Goal: Use online tool/utility: Utilize a website feature to perform a specific function

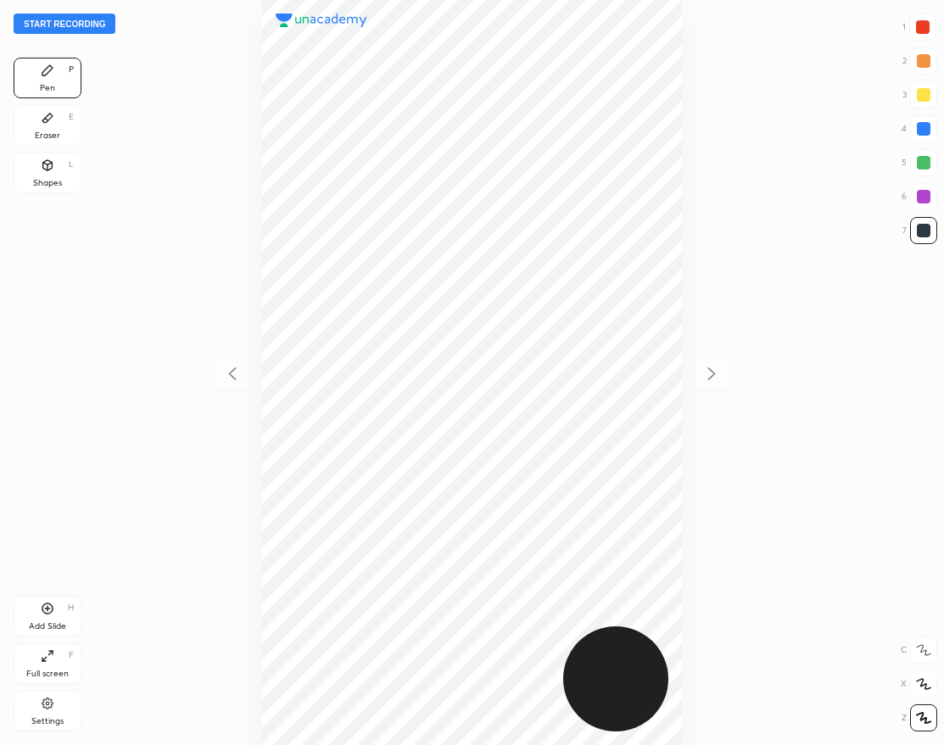
scroll to position [745, 672]
click at [47, 693] on div "Settings" at bounding box center [48, 711] width 68 height 41
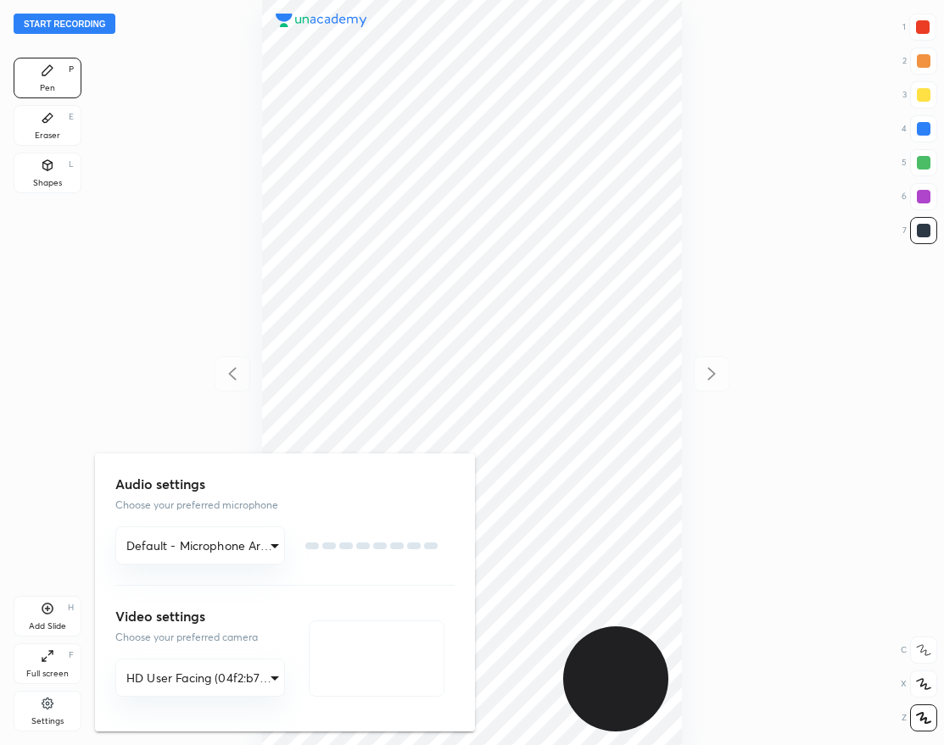
click at [36, 703] on div at bounding box center [472, 372] width 944 height 745
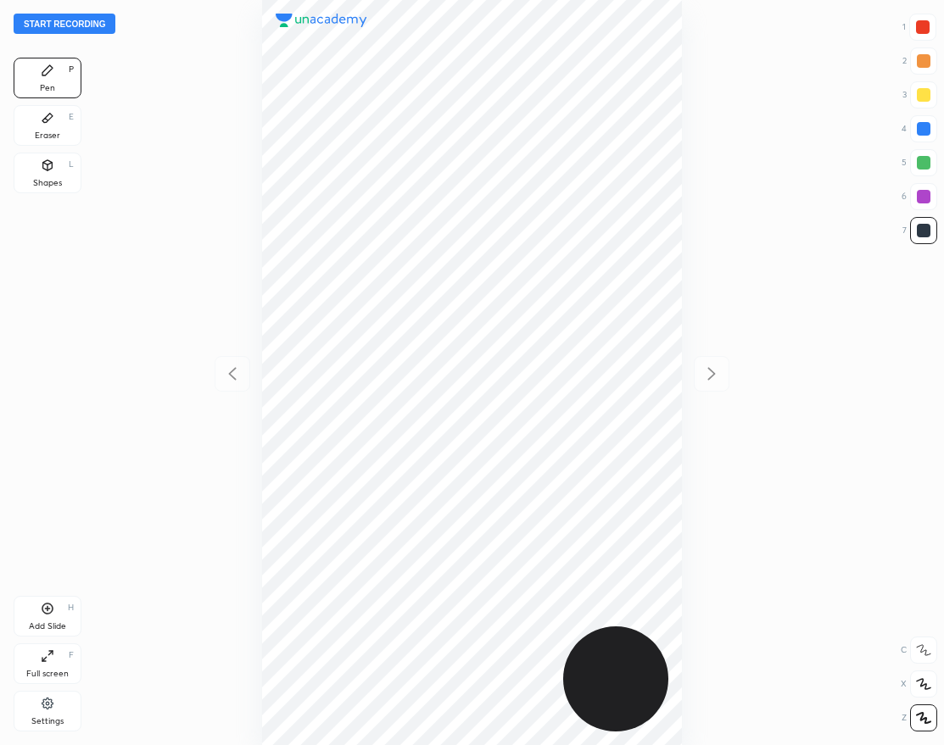
click at [47, 705] on icon at bounding box center [47, 703] width 11 height 11
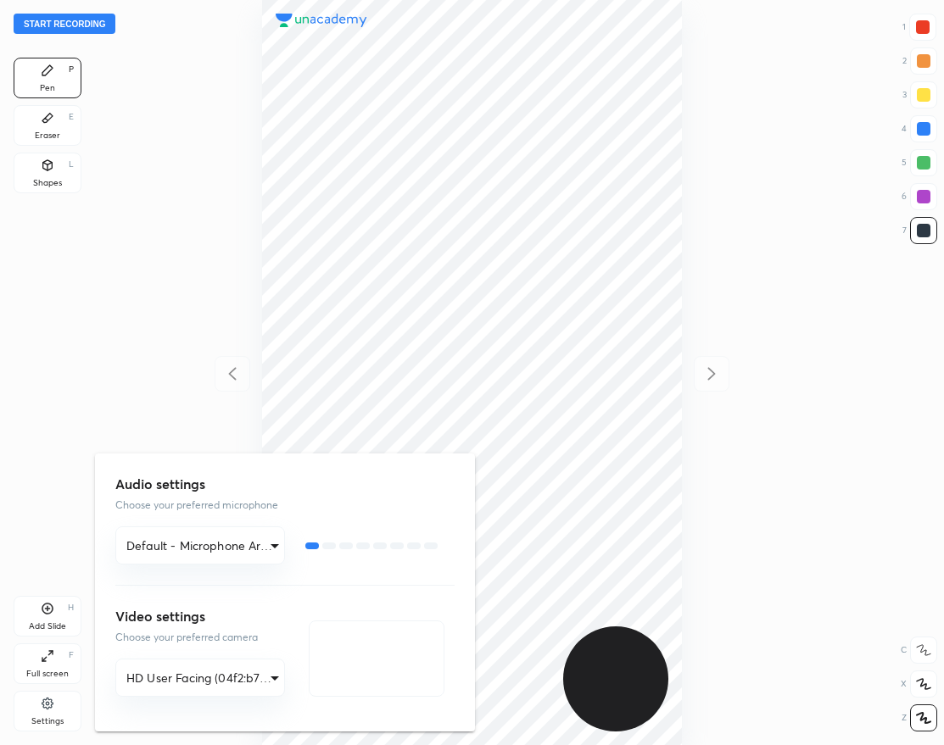
click at [214, 289] on div at bounding box center [472, 372] width 944 height 745
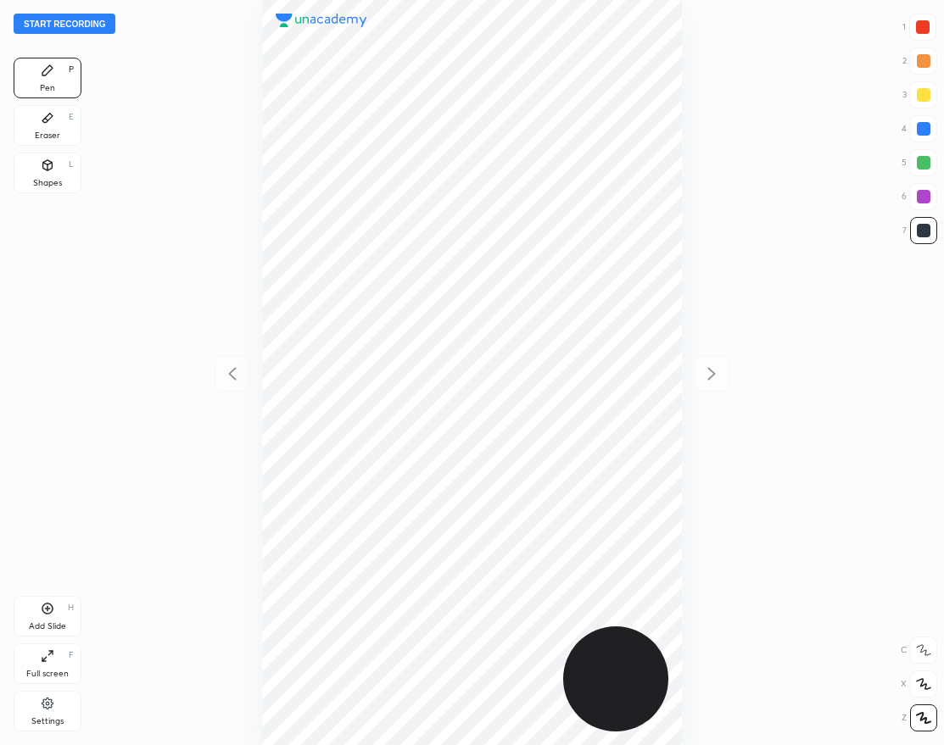
click at [93, 22] on button "Start recording" at bounding box center [65, 24] width 102 height 20
click at [102, 131] on div "End recording 1 2 3 4 5 6 7 R O A L C X Z Erase all C X Z Pen P Eraser E Shapes…" at bounding box center [472, 372] width 944 height 745
click at [61, 125] on div "Eraser E" at bounding box center [48, 125] width 68 height 41
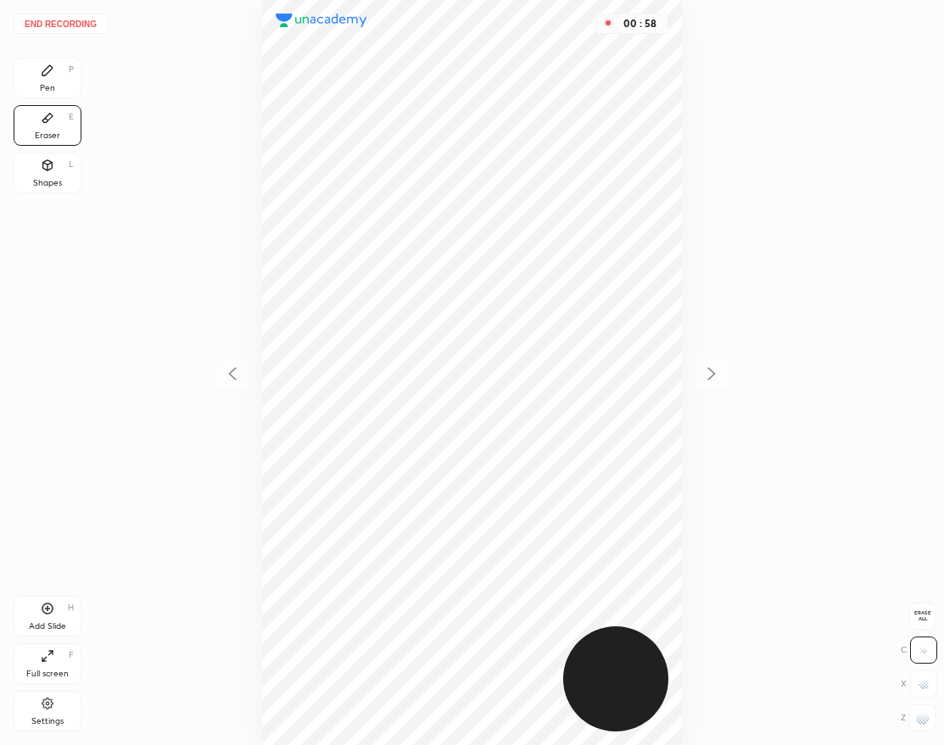
click at [56, 68] on div "Pen P" at bounding box center [48, 78] width 68 height 41
click at [51, 608] on icon at bounding box center [48, 609] width 14 height 14
click at [68, 180] on div "Shapes L" at bounding box center [48, 173] width 68 height 41
click at [80, 19] on button "End recording" at bounding box center [61, 24] width 94 height 20
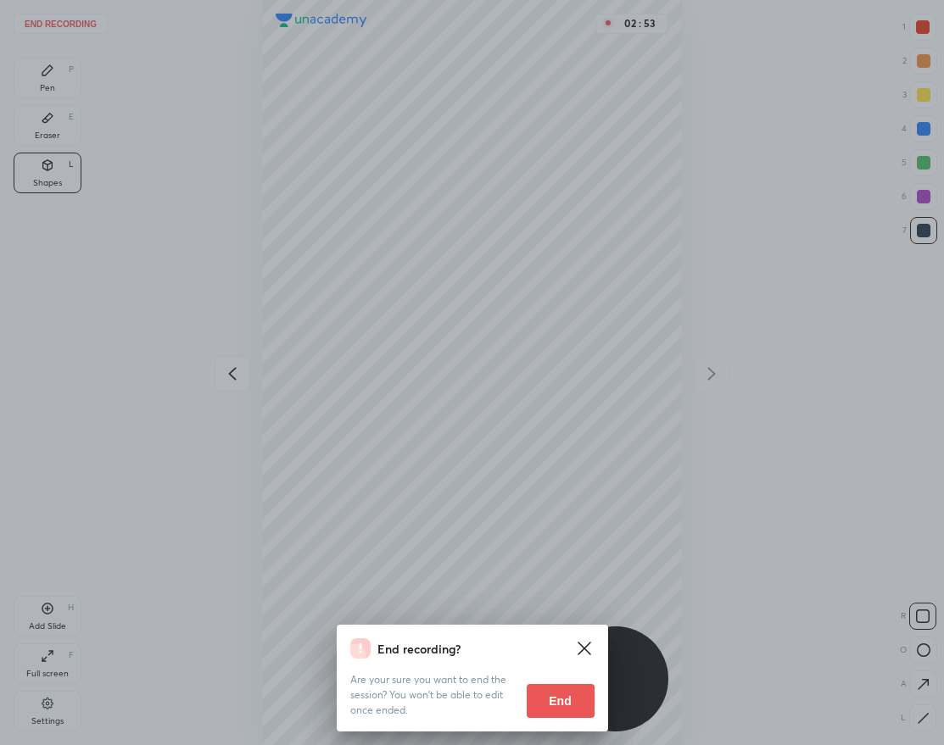
click at [569, 698] on button "End" at bounding box center [560, 701] width 68 height 34
